Goal: Information Seeking & Learning: Compare options

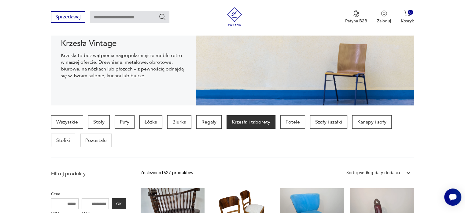
scroll to position [88, 0]
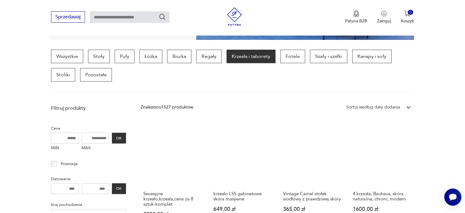
scroll to position [155, 0]
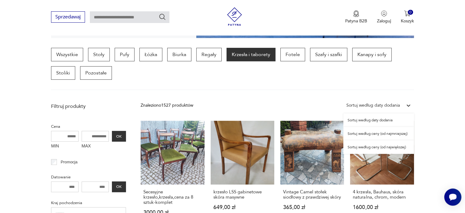
click at [368, 106] on div "Sortuj według daty dodania" at bounding box center [374, 105] width 54 height 7
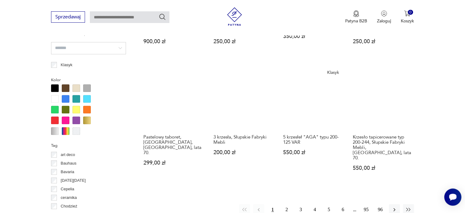
scroll to position [568, 0]
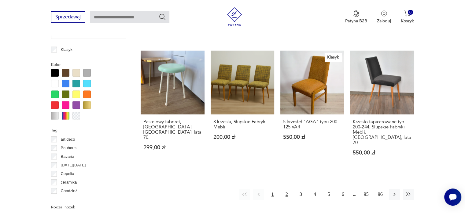
click at [287, 188] on button "2" at bounding box center [286, 193] width 11 height 11
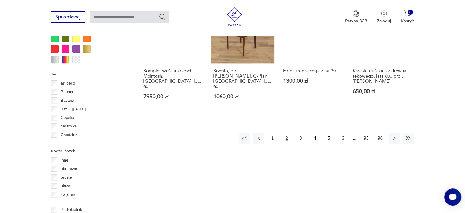
scroll to position [625, 0]
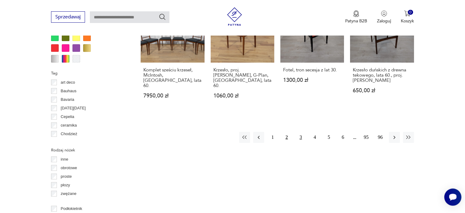
click at [301, 132] on button "3" at bounding box center [300, 137] width 11 height 11
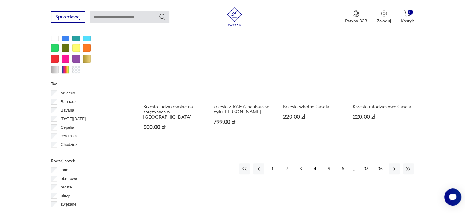
scroll to position [619, 0]
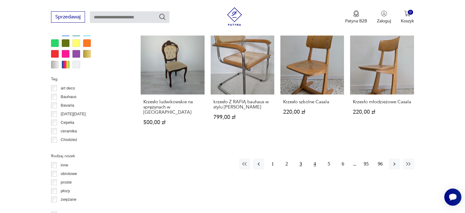
click at [314, 158] on button "4" at bounding box center [315, 163] width 11 height 11
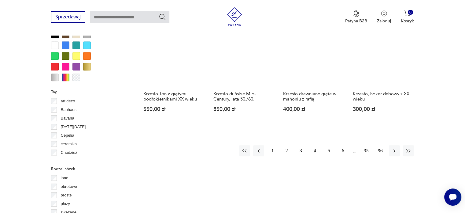
scroll to position [574, 0]
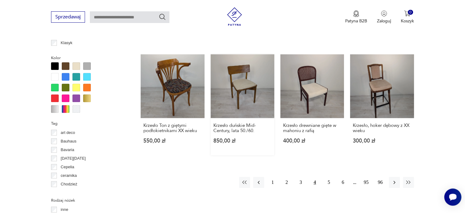
click at [255, 77] on link "Krzesło duńskie Mid-Century, lata 50./60. 850,00 zł" at bounding box center [243, 104] width 64 height 101
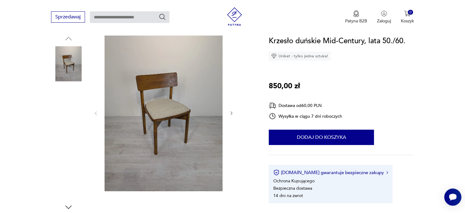
scroll to position [68, 0]
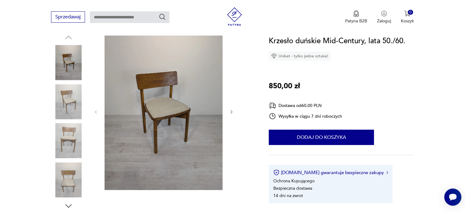
click at [71, 102] on img at bounding box center [68, 101] width 35 height 35
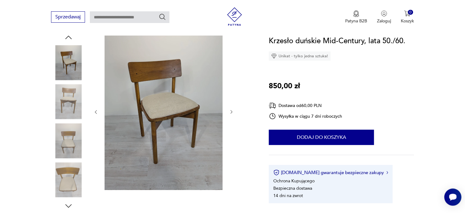
click at [71, 102] on img at bounding box center [68, 101] width 35 height 35
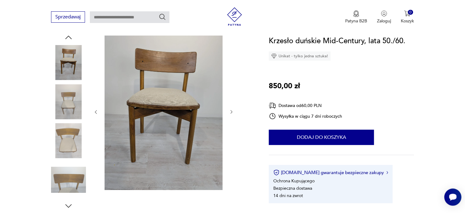
click at [71, 102] on img at bounding box center [68, 101] width 35 height 35
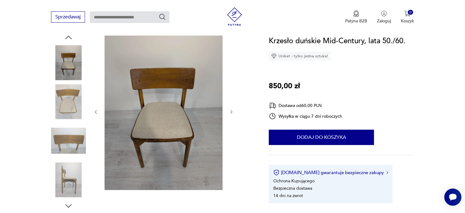
click at [71, 102] on img at bounding box center [68, 101] width 35 height 35
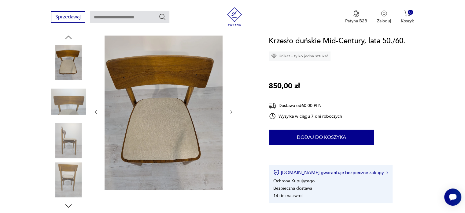
click at [71, 102] on img at bounding box center [68, 101] width 35 height 35
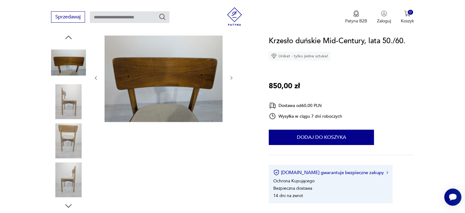
click at [71, 102] on img at bounding box center [68, 101] width 35 height 35
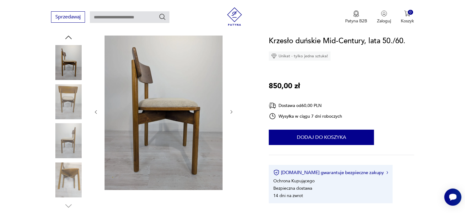
scroll to position [0, 0]
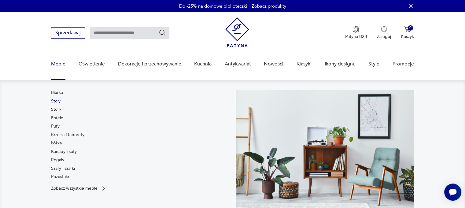
click at [58, 102] on link "Stoły" at bounding box center [55, 101] width 9 height 6
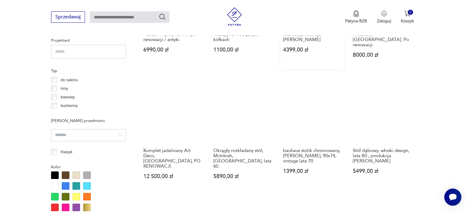
scroll to position [439, 0]
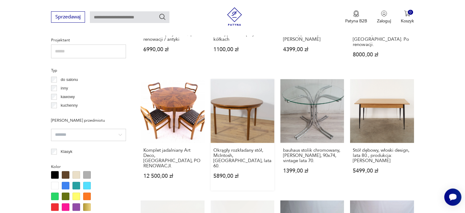
click at [245, 106] on link "Okrągły rozkładany stół, McIntosh, [GEOGRAPHIC_DATA], lata 60. 5890,00 zł" at bounding box center [243, 134] width 64 height 111
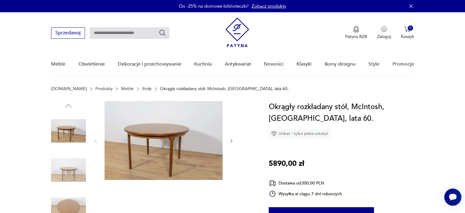
scroll to position [27, 0]
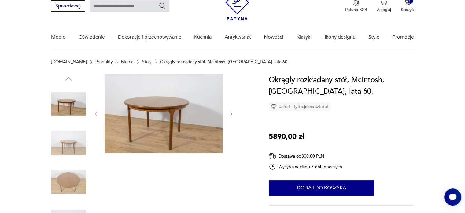
click at [231, 117] on div at bounding box center [163, 114] width 141 height 80
click at [231, 115] on icon "button" at bounding box center [232, 114] width 2 height 4
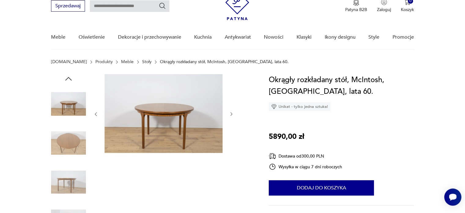
click at [231, 115] on icon "button" at bounding box center [232, 114] width 2 height 4
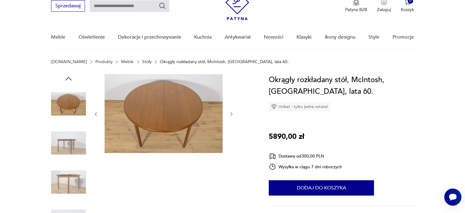
click at [231, 115] on icon "button" at bounding box center [232, 114] width 2 height 4
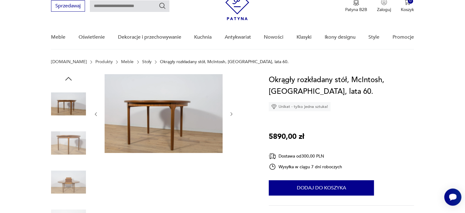
click at [231, 115] on icon "button" at bounding box center [232, 114] width 2 height 4
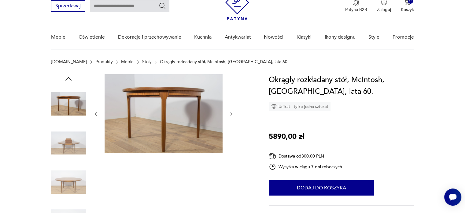
click at [231, 115] on icon "button" at bounding box center [232, 114] width 2 height 4
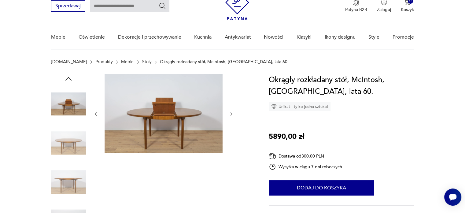
click at [231, 115] on icon "button" at bounding box center [232, 114] width 2 height 4
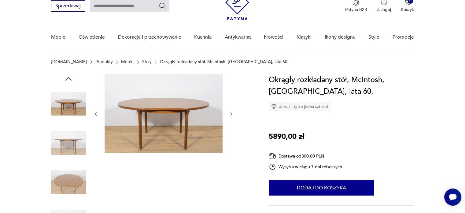
click at [231, 115] on icon "button" at bounding box center [232, 114] width 2 height 4
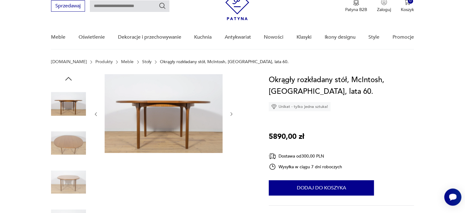
click at [231, 115] on icon "button" at bounding box center [232, 114] width 2 height 4
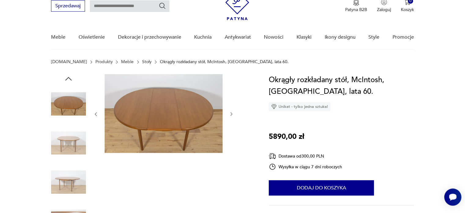
click at [231, 115] on icon "button" at bounding box center [232, 114] width 2 height 4
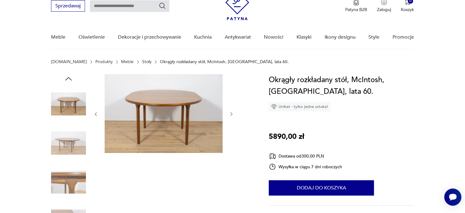
click at [231, 115] on icon "button" at bounding box center [232, 114] width 2 height 4
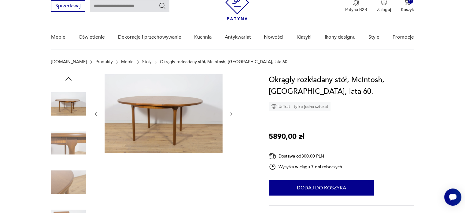
click at [231, 115] on icon "button" at bounding box center [232, 114] width 2 height 4
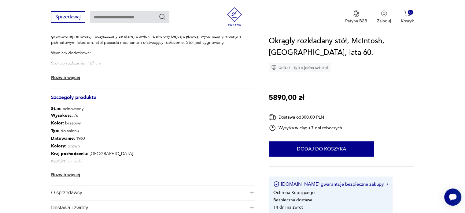
scroll to position [279, 0]
click at [74, 79] on button "Rozwiń więcej" at bounding box center [68, 78] width 35 height 6
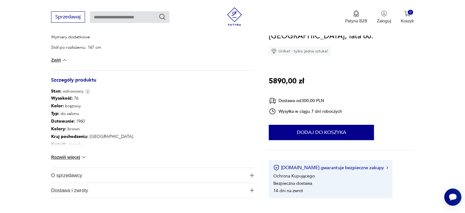
scroll to position [297, 0]
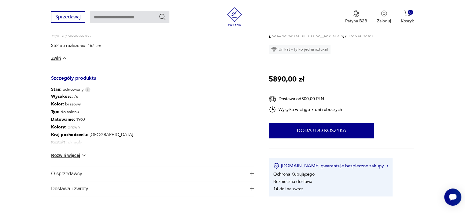
click at [72, 150] on div "Wysokość : 76 Kolor: brązowy Typ : do salonu Datowanie : 1960 Kolory : brown Kr…" at bounding box center [152, 128] width 203 height 73
click at [74, 154] on button "Rozwiń więcej" at bounding box center [68, 155] width 35 height 6
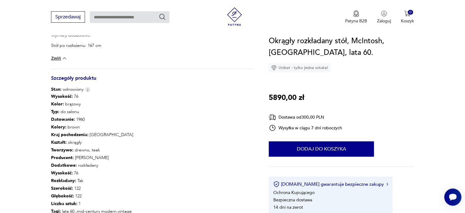
scroll to position [340, 0]
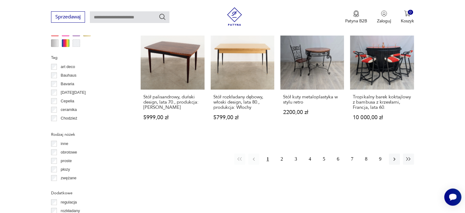
scroll to position [614, 0]
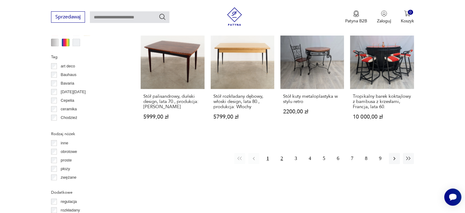
click at [283, 153] on button "2" at bounding box center [281, 158] width 11 height 11
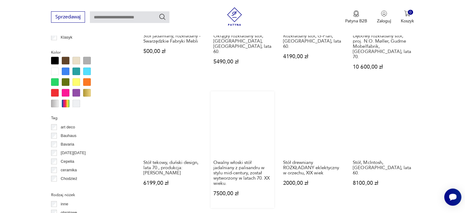
scroll to position [609, 0]
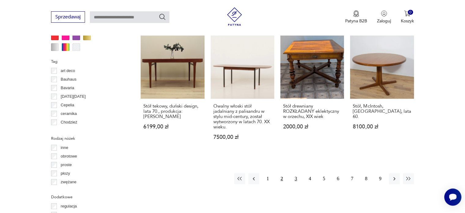
click at [295, 173] on button "3" at bounding box center [296, 178] width 11 height 11
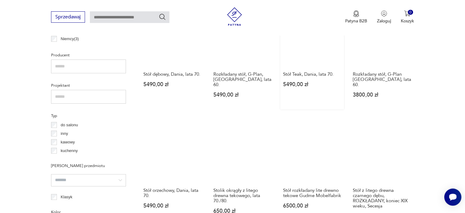
scroll to position [395, 0]
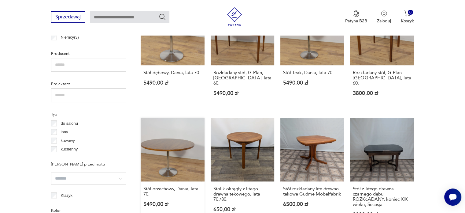
click at [179, 133] on link "Stół orzechowy, Dania, lata 70. 5490,00 zł" at bounding box center [173, 172] width 64 height 111
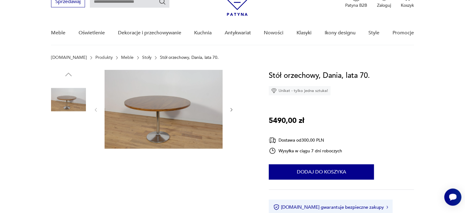
scroll to position [32, 0]
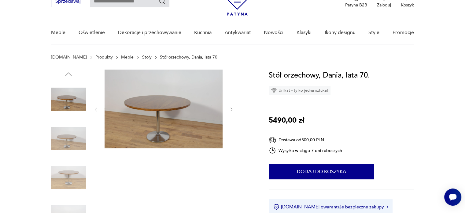
click at [72, 136] on img at bounding box center [68, 138] width 35 height 35
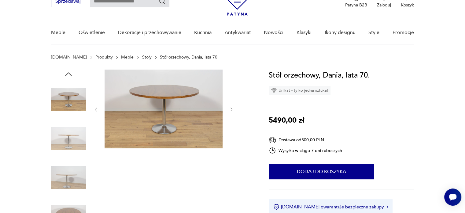
click at [72, 136] on img at bounding box center [68, 138] width 35 height 35
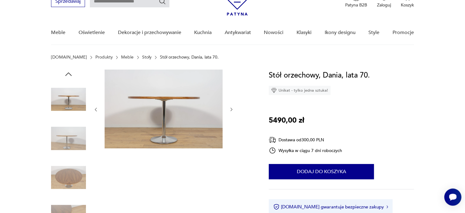
click at [72, 136] on img at bounding box center [68, 138] width 35 height 35
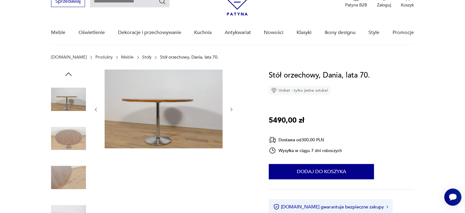
click at [72, 136] on img at bounding box center [68, 138] width 35 height 35
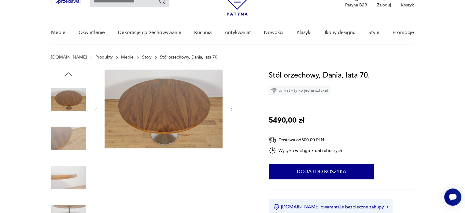
click at [72, 136] on img at bounding box center [68, 138] width 35 height 35
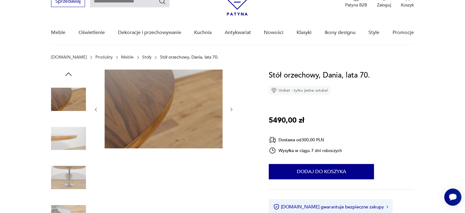
click at [72, 136] on img at bounding box center [68, 138] width 35 height 35
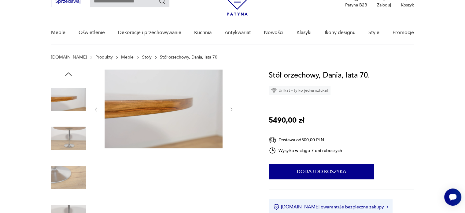
click at [72, 136] on img at bounding box center [68, 138] width 35 height 35
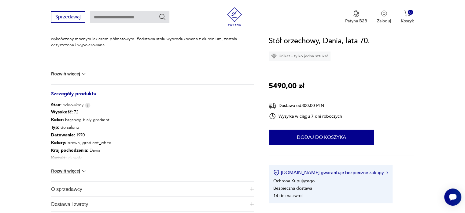
scroll to position [285, 0]
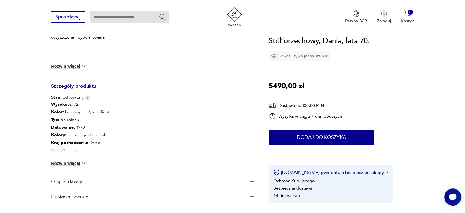
click at [67, 162] on button "Rozwiń więcej" at bounding box center [68, 163] width 35 height 6
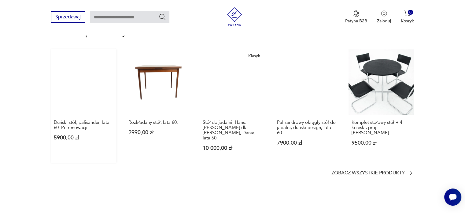
scroll to position [554, 0]
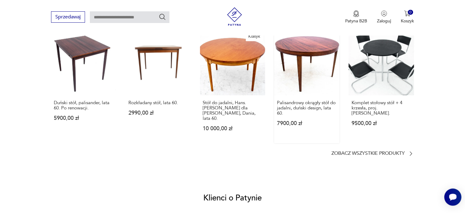
click at [295, 61] on link "Palisandrowy okrągły stół do jadalni, duński design, lata 60. 7900,00 zł" at bounding box center [306, 86] width 65 height 113
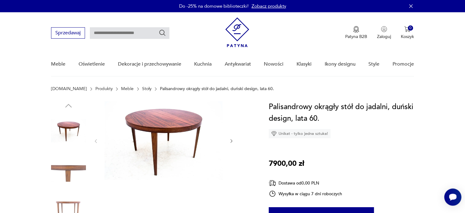
click at [72, 128] on img at bounding box center [68, 130] width 35 height 35
click at [73, 154] on img at bounding box center [68, 169] width 35 height 35
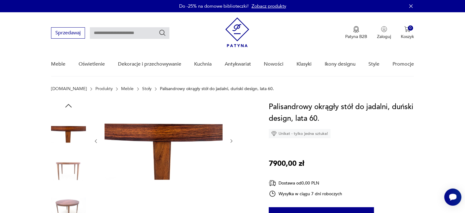
click at [72, 173] on img at bounding box center [68, 169] width 35 height 35
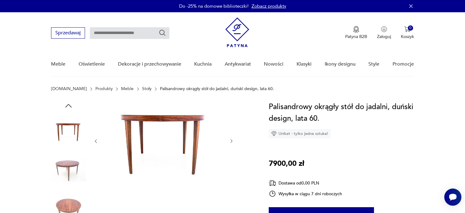
click at [72, 173] on img at bounding box center [68, 169] width 35 height 35
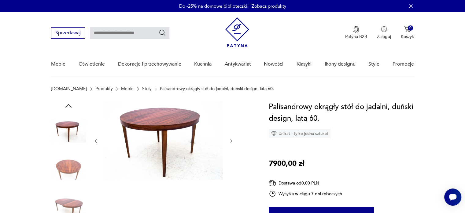
click at [72, 173] on img at bounding box center [68, 169] width 35 height 35
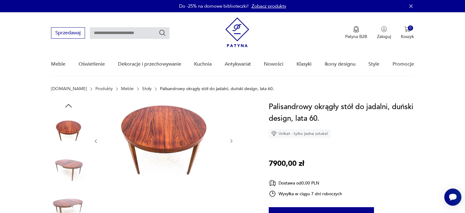
click at [72, 173] on img at bounding box center [68, 169] width 35 height 35
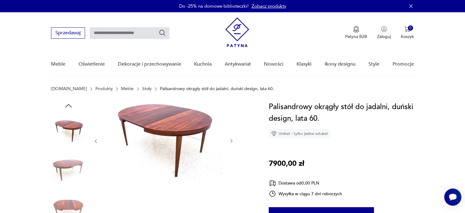
click at [72, 173] on img at bounding box center [68, 169] width 35 height 35
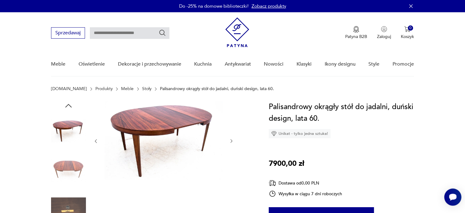
click at [72, 173] on img at bounding box center [68, 169] width 35 height 35
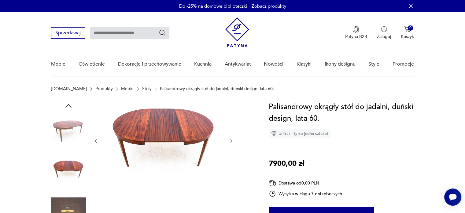
click at [72, 173] on img at bounding box center [68, 169] width 35 height 35
click at [142, 89] on link "Stoły" at bounding box center [146, 88] width 9 height 5
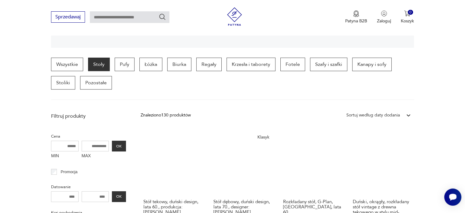
scroll to position [208, 0]
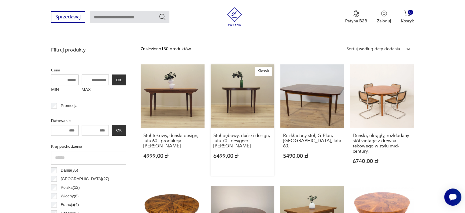
click at [243, 96] on link "Klasyk Stół dębowy, duński design, lata 70., designer: [PERSON_NAME] 6499,00 zł" at bounding box center [243, 119] width 64 height 111
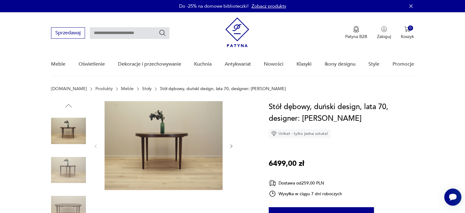
click at [55, 167] on img at bounding box center [68, 169] width 35 height 35
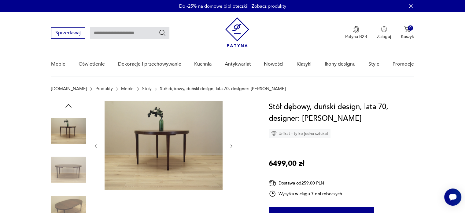
scroll to position [44, 0]
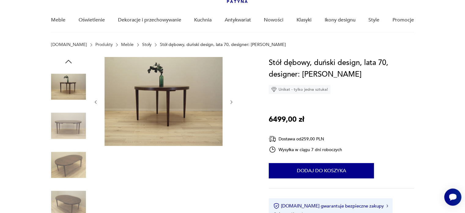
click at [62, 166] on img at bounding box center [68, 164] width 35 height 35
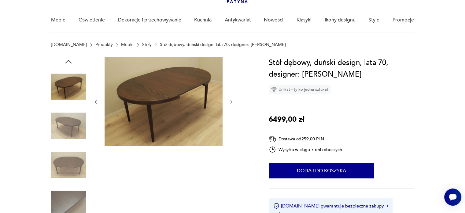
click at [62, 166] on img at bounding box center [68, 164] width 35 height 35
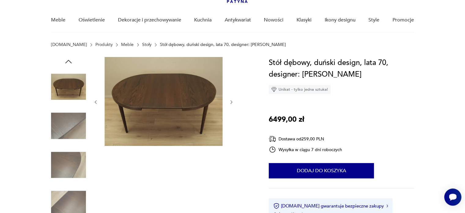
click at [62, 166] on img at bounding box center [68, 164] width 35 height 35
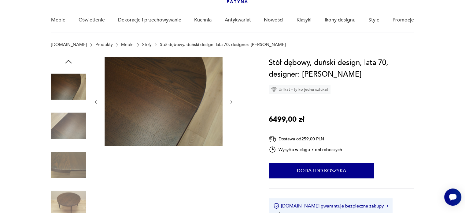
click at [62, 166] on img at bounding box center [68, 164] width 35 height 35
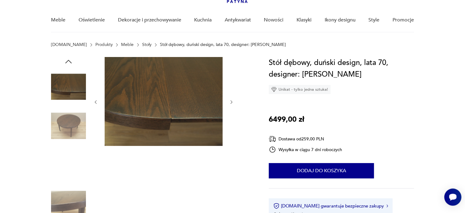
click at [62, 166] on img at bounding box center [68, 164] width 35 height 35
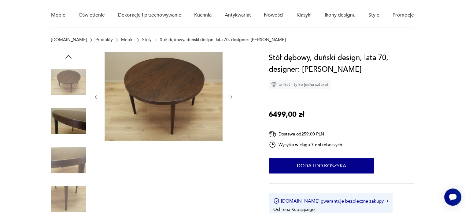
scroll to position [0, 0]
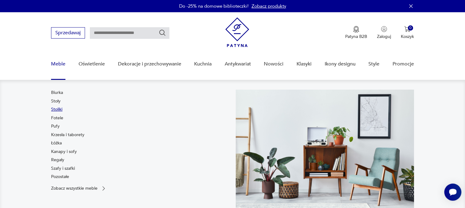
click at [56, 110] on link "Stoliki" at bounding box center [56, 109] width 11 height 6
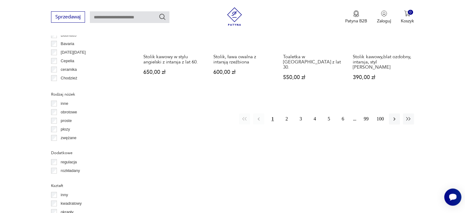
scroll to position [659, 0]
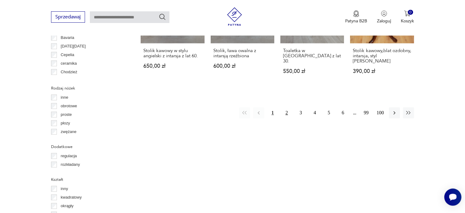
click at [289, 107] on button "2" at bounding box center [286, 112] width 11 height 11
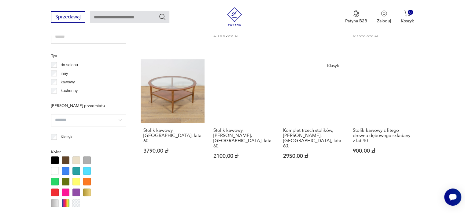
scroll to position [455, 0]
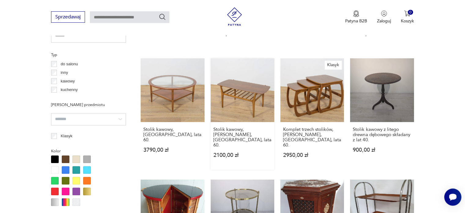
click at [240, 82] on link "Stolik kawowy, [PERSON_NAME], [GEOGRAPHIC_DATA], lata 60. 2100,00 zł" at bounding box center [243, 113] width 64 height 111
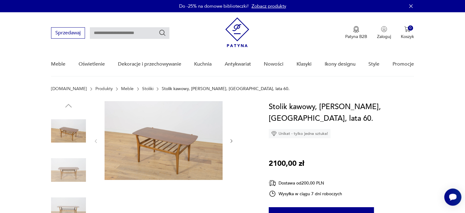
click at [67, 171] on img at bounding box center [68, 169] width 35 height 35
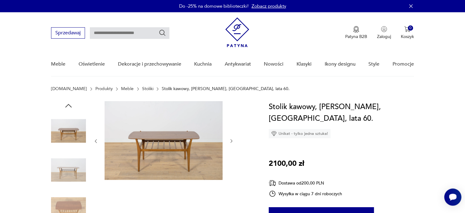
click at [67, 171] on img at bounding box center [68, 169] width 35 height 35
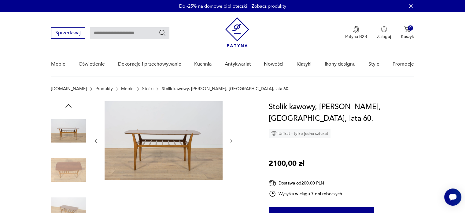
click at [67, 171] on img at bounding box center [68, 169] width 35 height 35
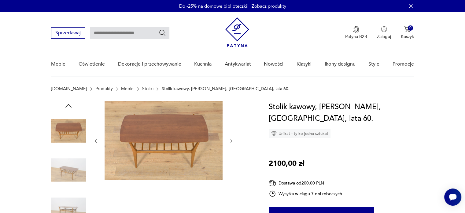
click at [67, 171] on img at bounding box center [68, 169] width 35 height 35
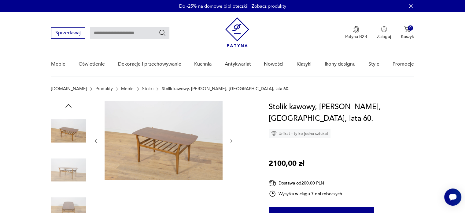
click at [67, 171] on img at bounding box center [68, 169] width 35 height 35
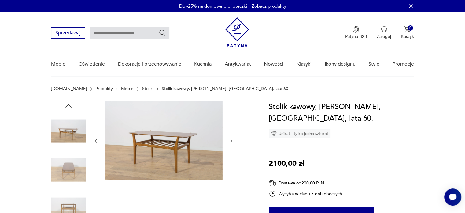
click at [67, 171] on img at bounding box center [68, 169] width 35 height 35
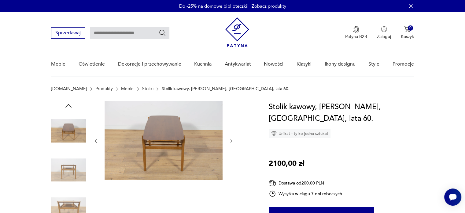
click at [67, 171] on img at bounding box center [68, 169] width 35 height 35
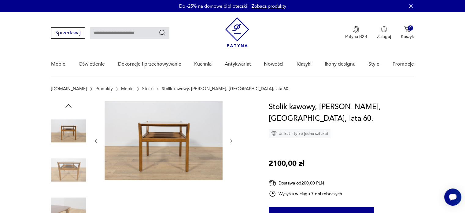
click at [67, 171] on img at bounding box center [68, 169] width 35 height 35
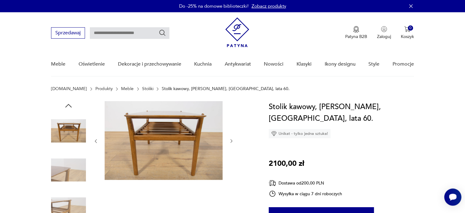
click at [67, 171] on img at bounding box center [68, 169] width 35 height 35
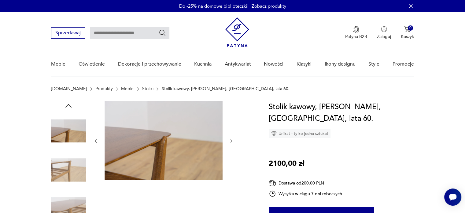
click at [67, 171] on img at bounding box center [68, 169] width 35 height 35
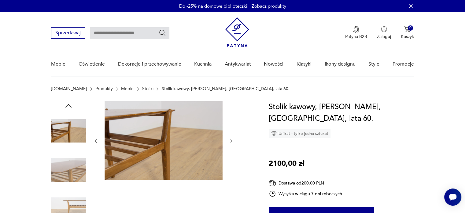
click at [67, 171] on img at bounding box center [68, 169] width 35 height 35
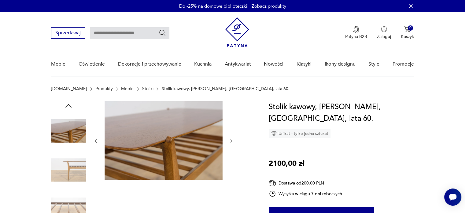
click at [67, 171] on img at bounding box center [68, 169] width 35 height 35
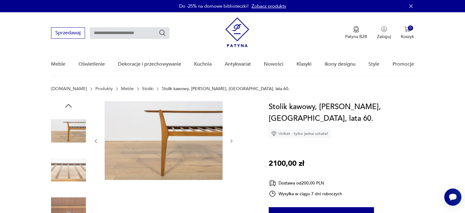
click at [67, 171] on img at bounding box center [68, 169] width 35 height 35
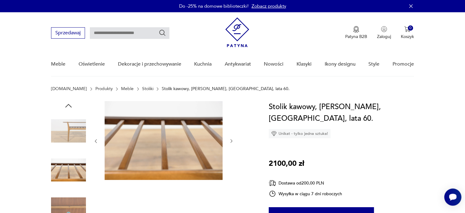
click at [67, 171] on img at bounding box center [68, 169] width 35 height 35
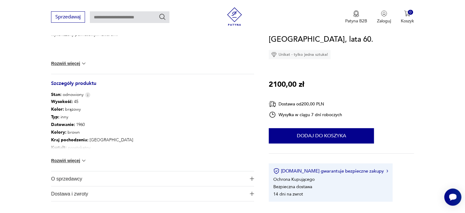
scroll to position [288, 0]
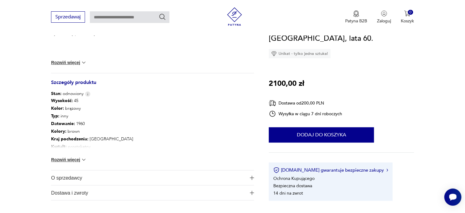
click at [74, 159] on button "Rozwiń więcej" at bounding box center [68, 159] width 35 height 6
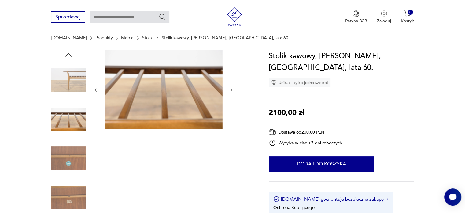
scroll to position [0, 0]
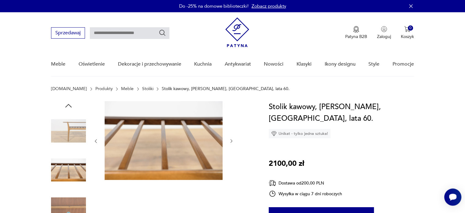
click at [71, 140] on img at bounding box center [68, 130] width 35 height 35
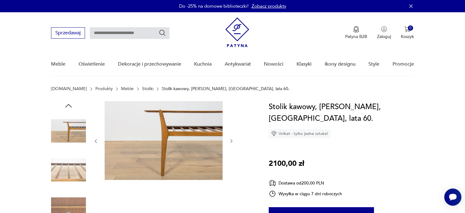
click at [73, 159] on img at bounding box center [68, 169] width 35 height 35
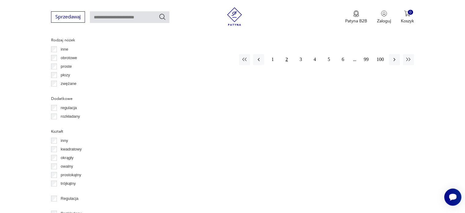
scroll to position [661, 0]
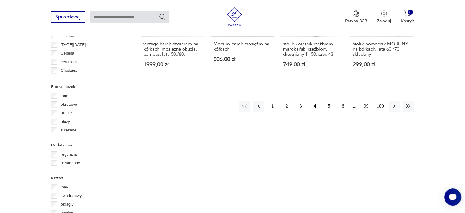
click at [299, 100] on button "3" at bounding box center [300, 105] width 11 height 11
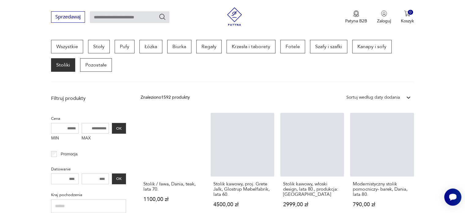
scroll to position [162, 0]
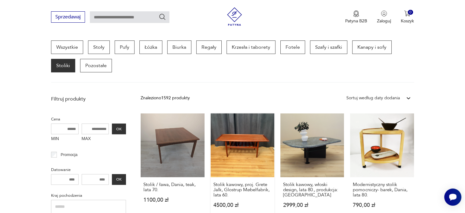
click at [229, 142] on link "Stolik kawowy, proj. Grete Jalk, Glostrup Møbelfabrik, lata 60. 4500,00 zł" at bounding box center [243, 166] width 64 height 106
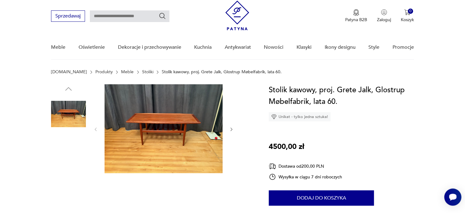
scroll to position [18, 0]
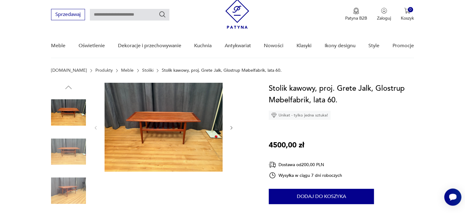
click at [57, 155] on img at bounding box center [68, 151] width 35 height 35
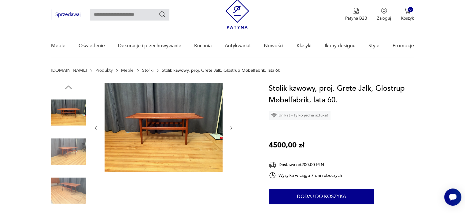
click at [57, 155] on img at bounding box center [68, 151] width 35 height 35
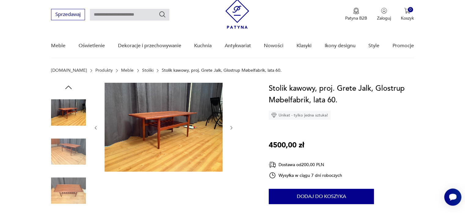
click at [57, 155] on img at bounding box center [68, 151] width 35 height 35
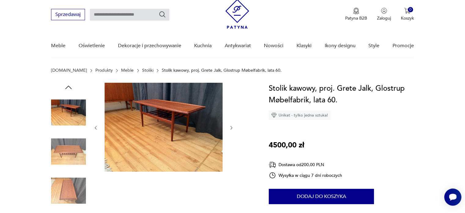
click at [57, 155] on img at bounding box center [68, 151] width 35 height 35
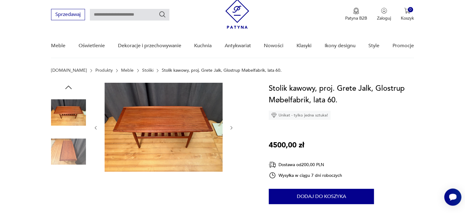
click at [57, 155] on img at bounding box center [68, 151] width 35 height 35
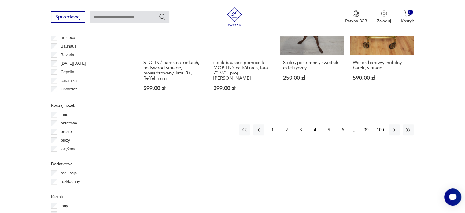
scroll to position [643, 0]
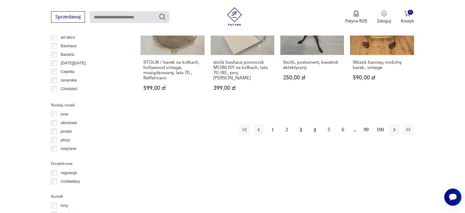
click at [313, 124] on button "4" at bounding box center [315, 129] width 11 height 11
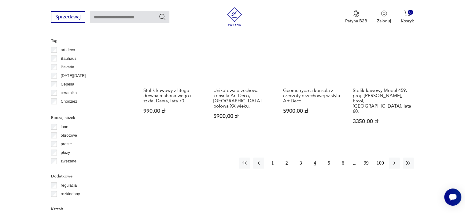
scroll to position [630, 0]
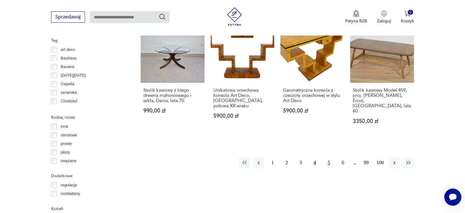
click at [330, 157] on button "5" at bounding box center [329, 162] width 11 height 11
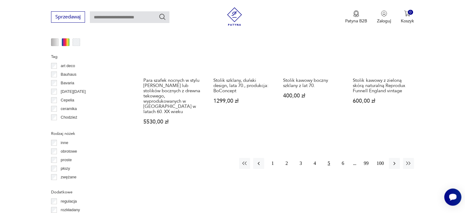
scroll to position [615, 0]
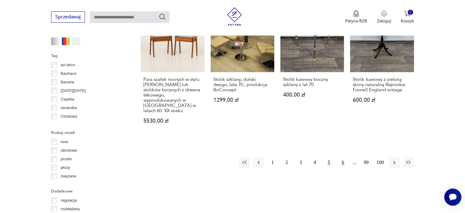
click at [340, 157] on button "6" at bounding box center [343, 162] width 11 height 11
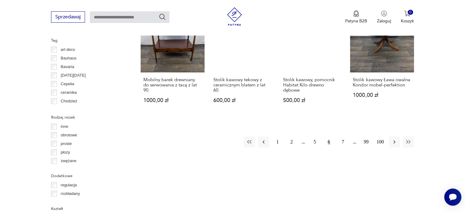
scroll to position [631, 0]
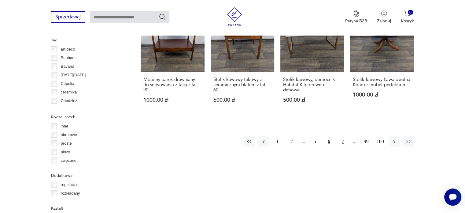
click at [339, 136] on button "7" at bounding box center [343, 141] width 11 height 11
